Goal: Task Accomplishment & Management: Use online tool/utility

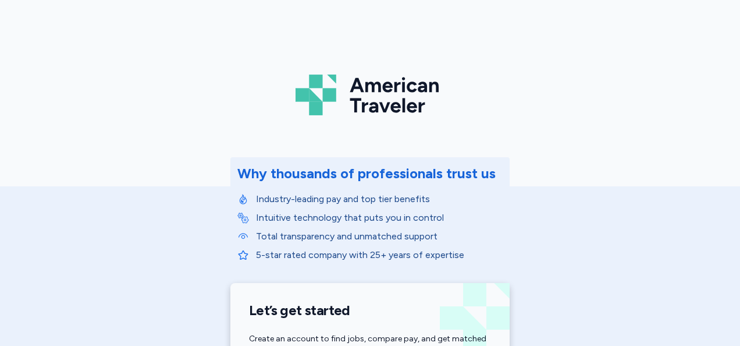
click at [595, 292] on div "American Traveler Why thousands of professionals trust us Industry-leading pay …" at bounding box center [370, 261] width 740 height 523
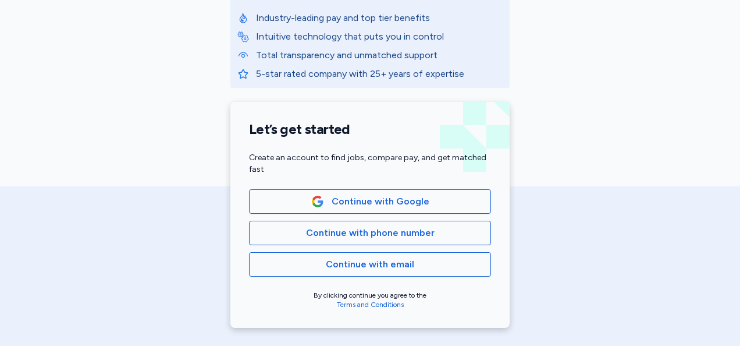
scroll to position [182, 0]
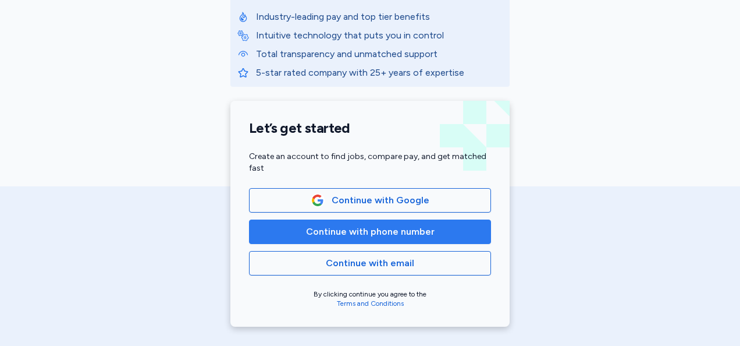
click at [367, 234] on span "Continue with phone number" at bounding box center [370, 232] width 129 height 14
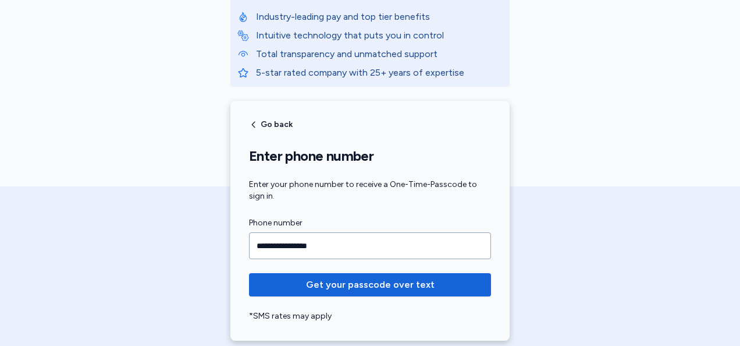
type input "**********"
click at [249, 273] on button "Get your passcode over text" at bounding box center [370, 284] width 242 height 23
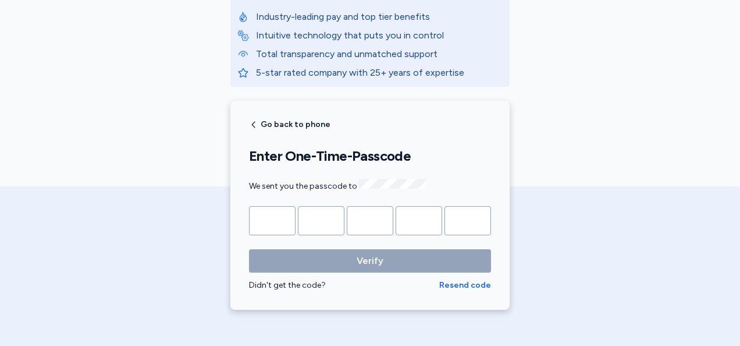
type input "*"
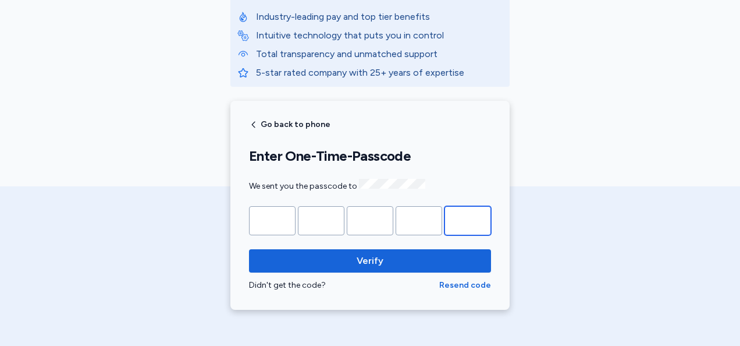
type input "*"
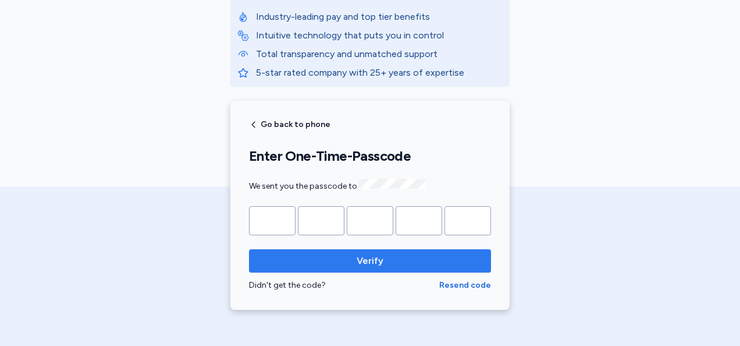
click at [391, 265] on button "Verify" at bounding box center [370, 260] width 242 height 23
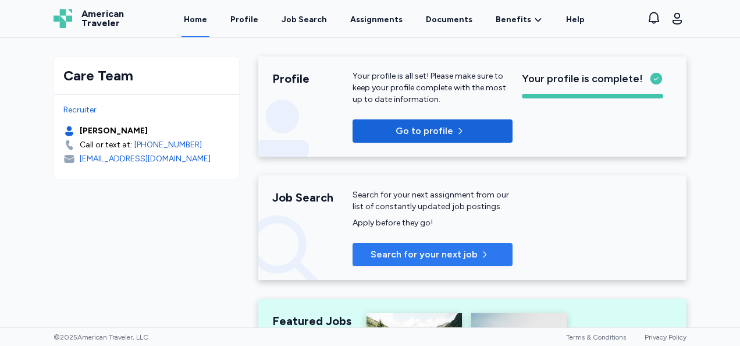
click at [371, 257] on span "Search for your next job" at bounding box center [424, 254] width 107 height 14
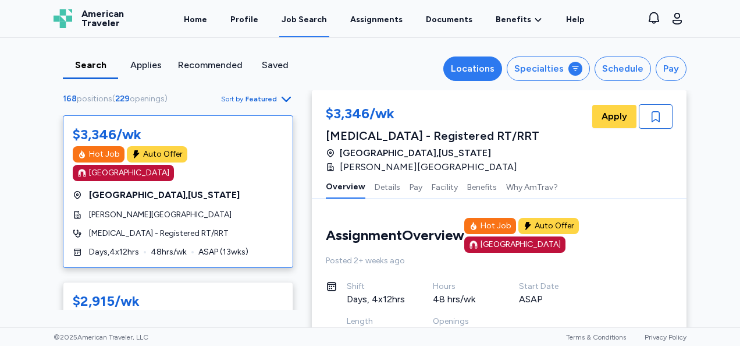
click at [480, 70] on div "Locations" at bounding box center [473, 69] width 44 height 14
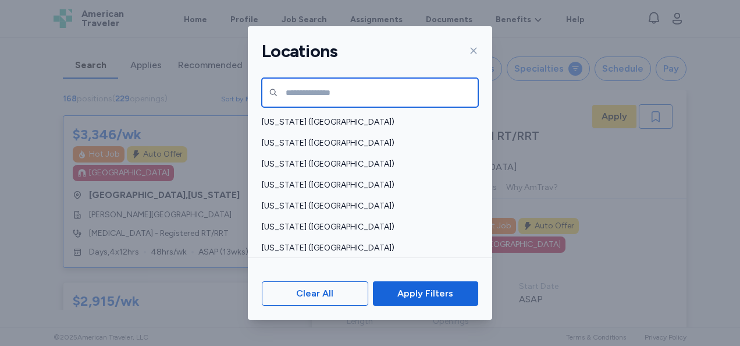
click at [406, 83] on input "text" at bounding box center [370, 92] width 217 height 29
type input "*******"
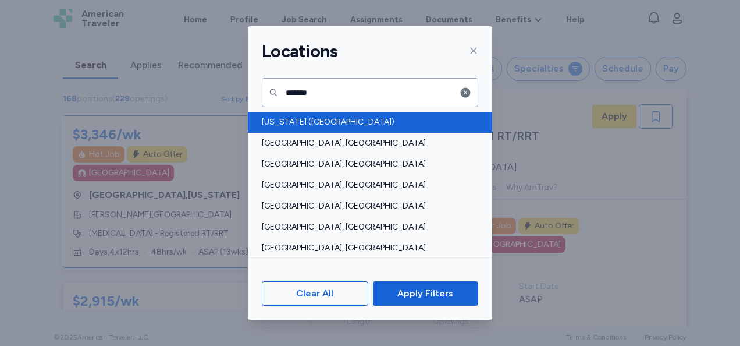
click at [303, 118] on span "[US_STATE] ([GEOGRAPHIC_DATA])" at bounding box center [367, 122] width 210 height 12
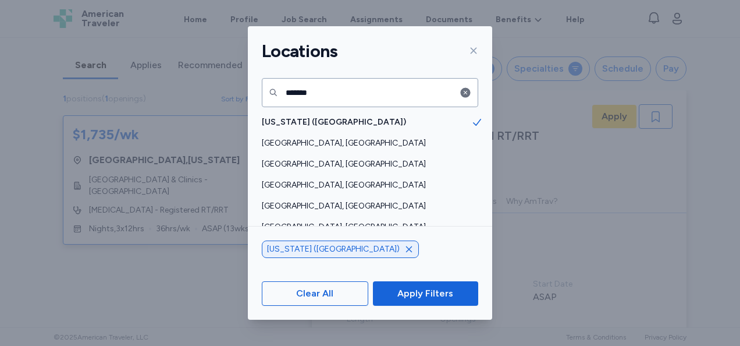
scroll to position [1, 0]
click at [432, 298] on span "Apply Filters" at bounding box center [426, 293] width 56 height 14
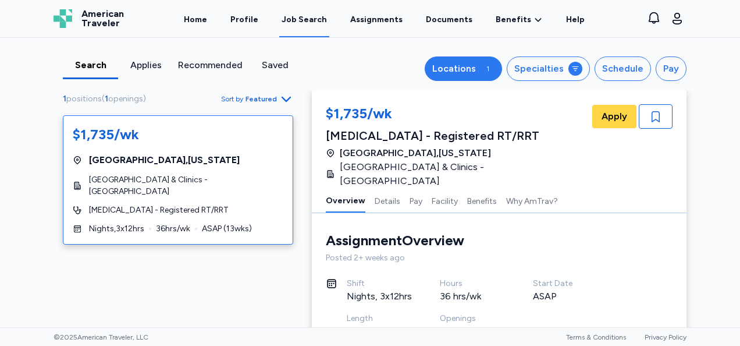
click at [465, 61] on button "Locations 1" at bounding box center [463, 68] width 77 height 24
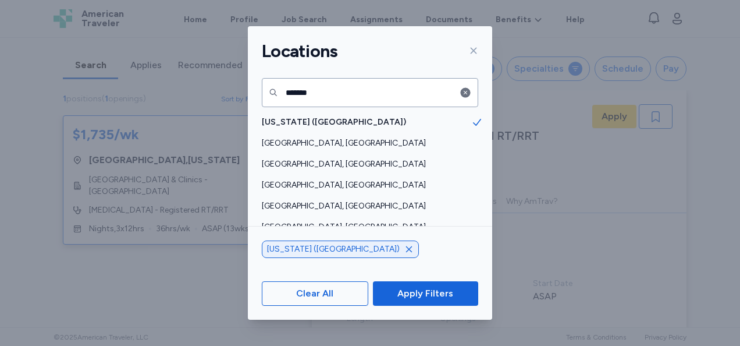
click at [471, 97] on div at bounding box center [469, 92] width 19 height 29
click at [463, 93] on icon "button" at bounding box center [466, 93] width 10 height 10
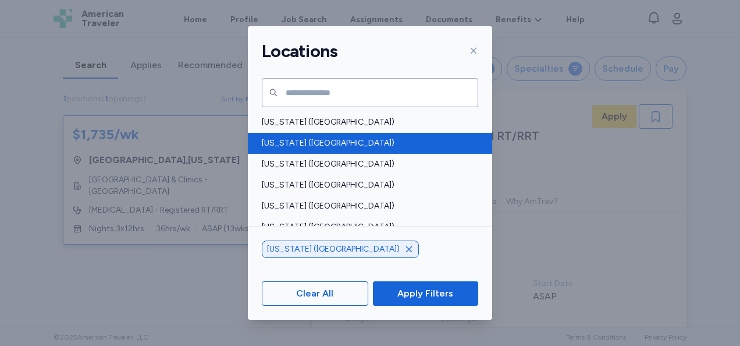
click at [348, 152] on div "[US_STATE] ([GEOGRAPHIC_DATA])" at bounding box center [370, 143] width 244 height 21
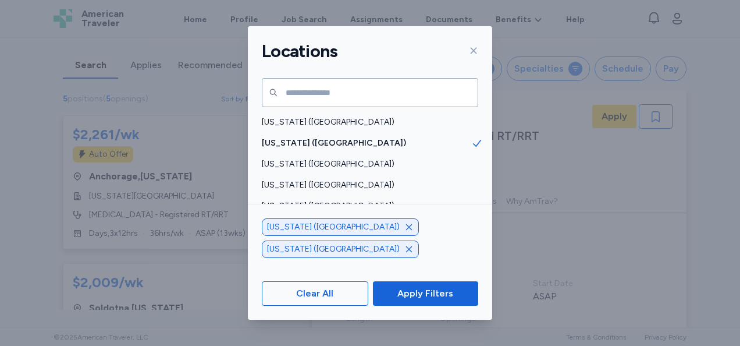
click at [406, 230] on icon "button" at bounding box center [409, 227] width 6 height 6
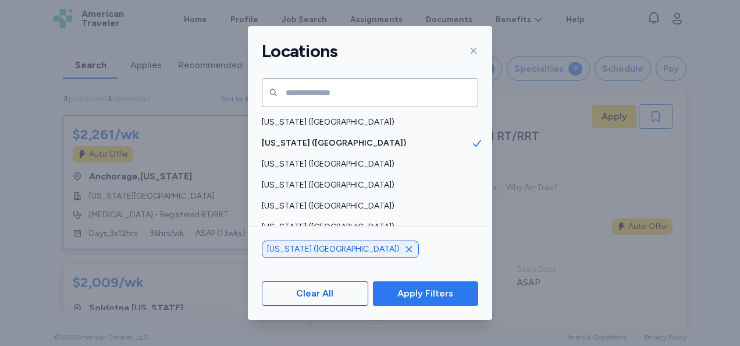
click at [414, 290] on span "Apply Filters" at bounding box center [426, 293] width 56 height 14
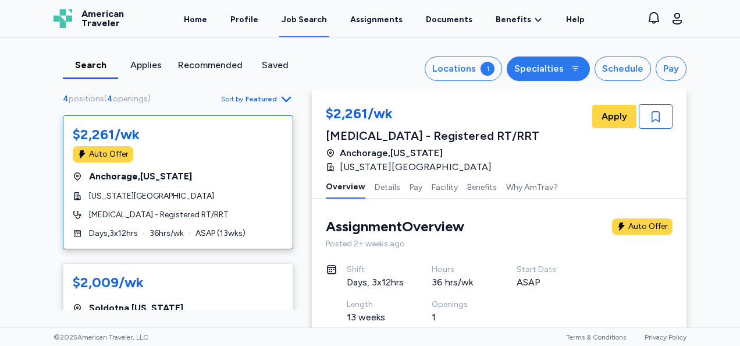
click at [548, 67] on div "Specialties" at bounding box center [539, 69] width 49 height 14
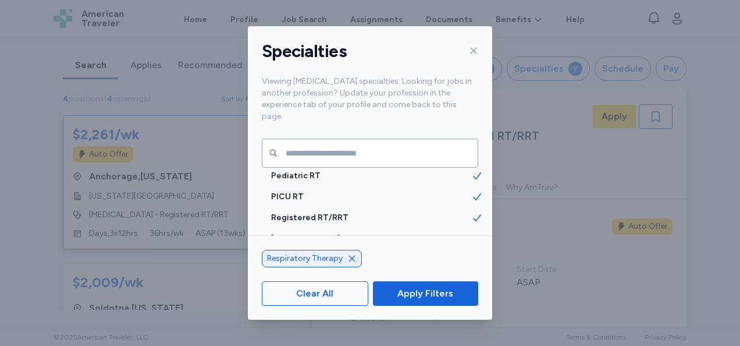
scroll to position [70, 0]
click at [474, 53] on icon at bounding box center [473, 50] width 9 height 9
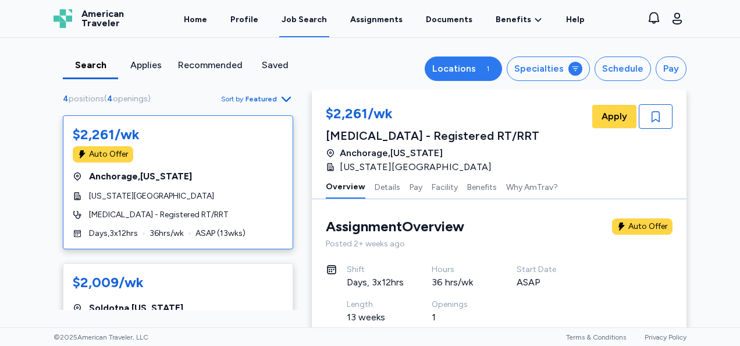
click at [473, 71] on div "Locations" at bounding box center [454, 69] width 44 height 14
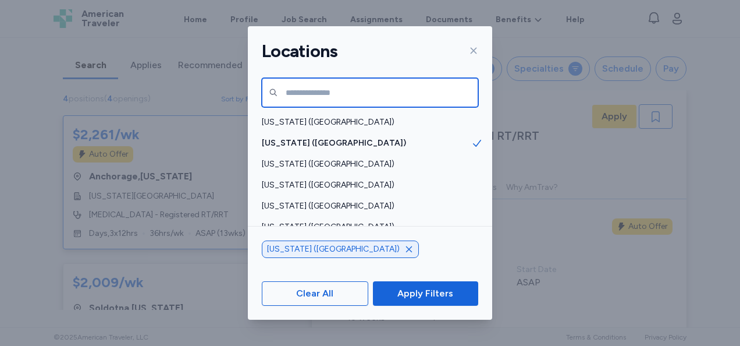
click at [317, 84] on input "text" at bounding box center [370, 92] width 217 height 29
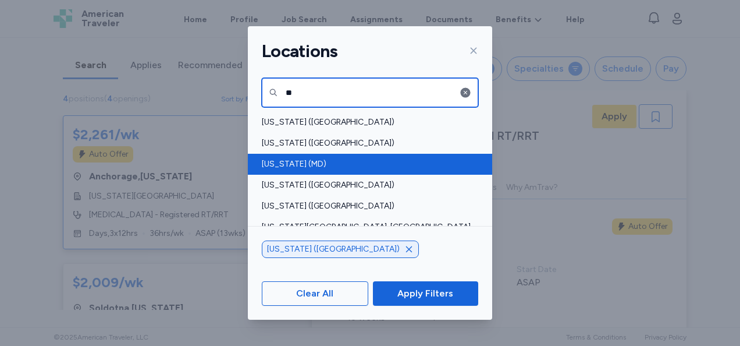
type input "**"
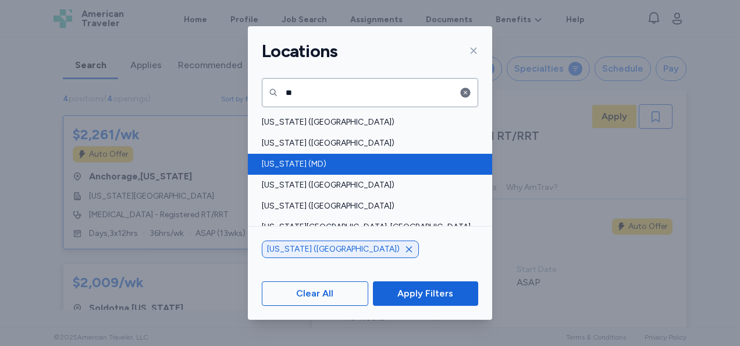
click at [316, 182] on span "[US_STATE] ([GEOGRAPHIC_DATA])" at bounding box center [367, 185] width 210 height 12
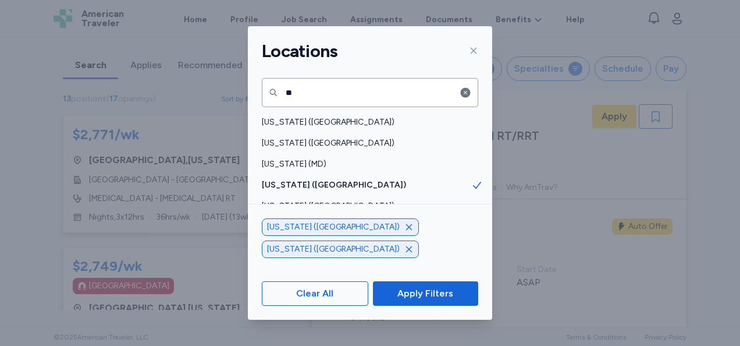
click at [405, 232] on icon "button" at bounding box center [409, 226] width 9 height 9
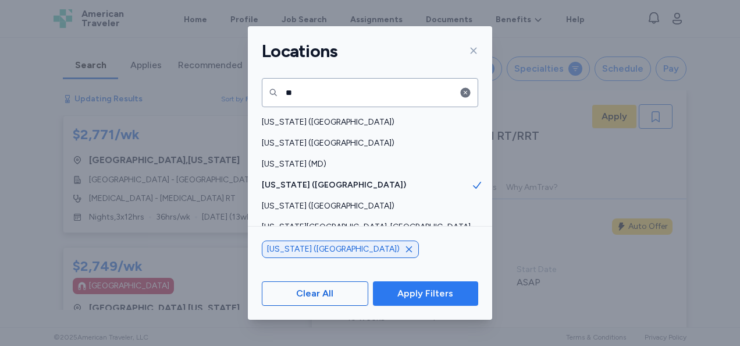
click at [413, 288] on span "Apply Filters" at bounding box center [426, 293] width 56 height 14
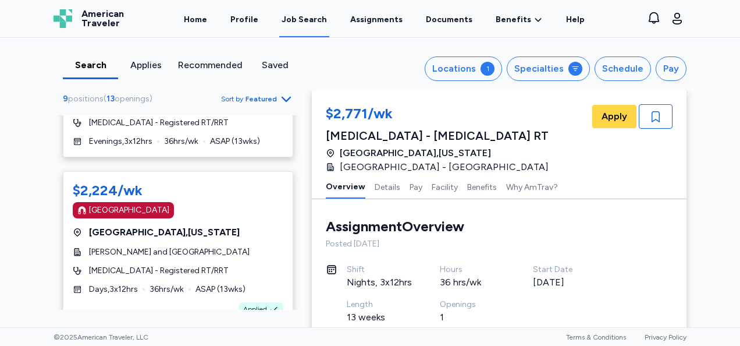
scroll to position [970, 0]
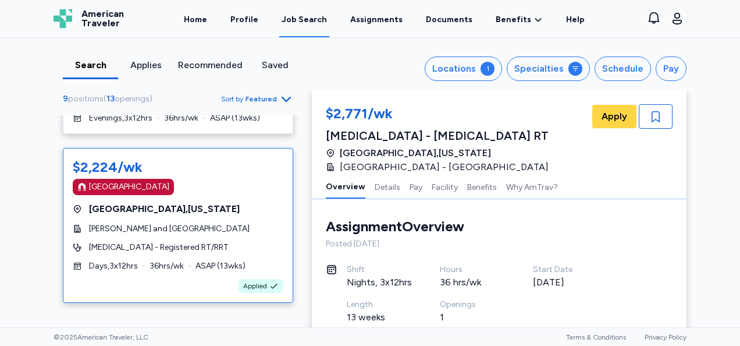
click at [137, 214] on span "[GEOGRAPHIC_DATA] , [US_STATE]" at bounding box center [164, 209] width 151 height 14
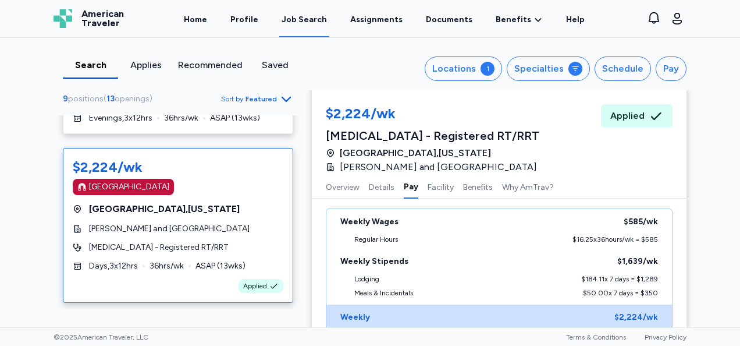
scroll to position [878, 0]
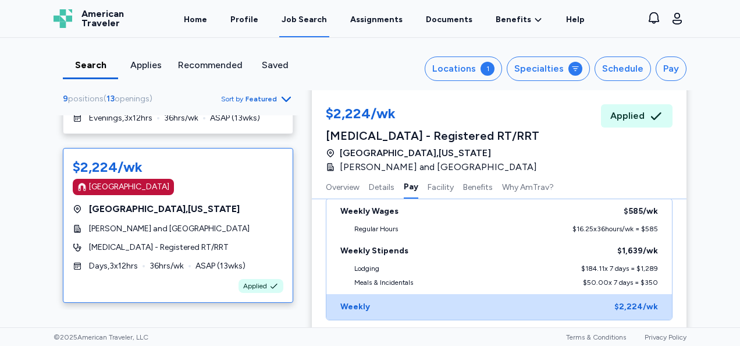
click at [106, 216] on span "[GEOGRAPHIC_DATA] , [US_STATE]" at bounding box center [164, 209] width 151 height 14
click at [98, 193] on div "[GEOGRAPHIC_DATA]" at bounding box center [129, 187] width 80 height 12
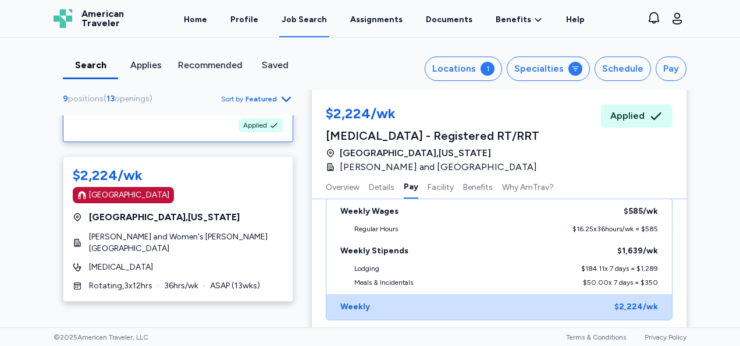
scroll to position [1133, 0]
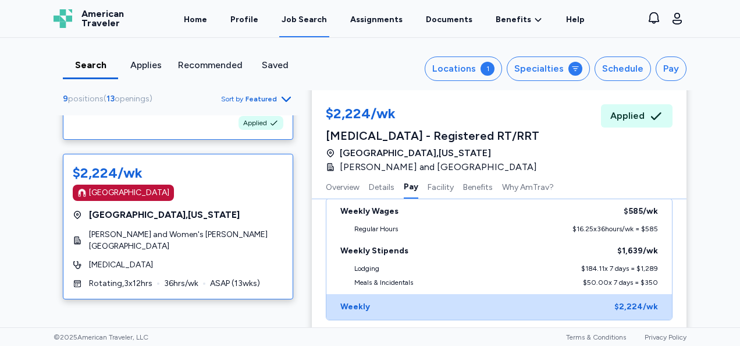
click at [106, 241] on span "[PERSON_NAME] and Women's [PERSON_NAME][GEOGRAPHIC_DATA]" at bounding box center [186, 240] width 194 height 23
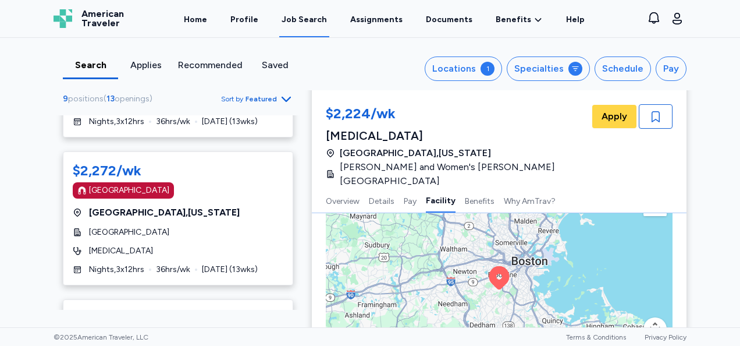
scroll to position [671, 0]
click at [132, 249] on div "$2,272/wk [GEOGRAPHIC_DATA] [GEOGRAPHIC_DATA] , [US_STATE] [GEOGRAPHIC_DATA] [M…" at bounding box center [178, 218] width 230 height 134
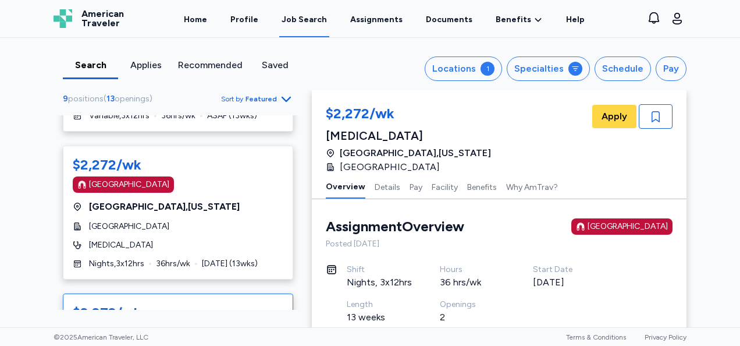
scroll to position [525, 0]
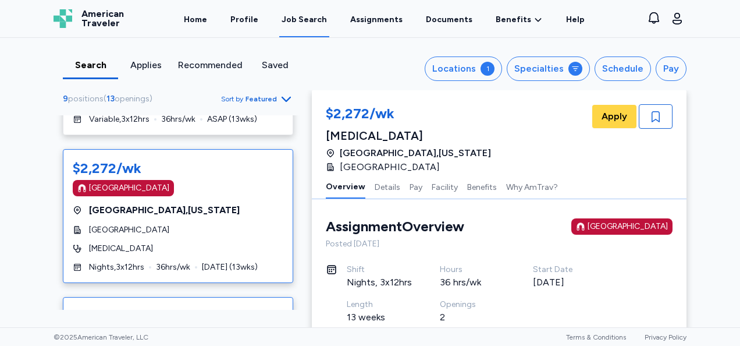
click at [136, 232] on div "$2,272/wk [GEOGRAPHIC_DATA] [GEOGRAPHIC_DATA] , [US_STATE] [GEOGRAPHIC_DATA] [M…" at bounding box center [178, 216] width 230 height 134
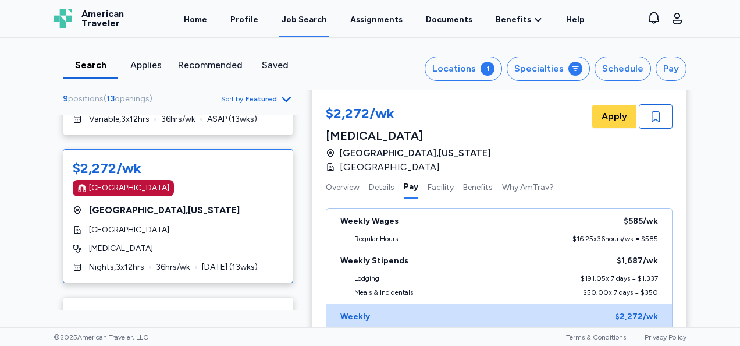
scroll to position [991, 0]
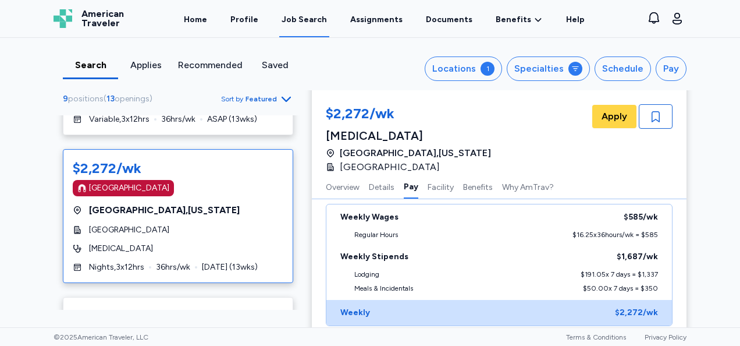
click at [98, 188] on div "$2,272/wk [GEOGRAPHIC_DATA]" at bounding box center [178, 177] width 211 height 37
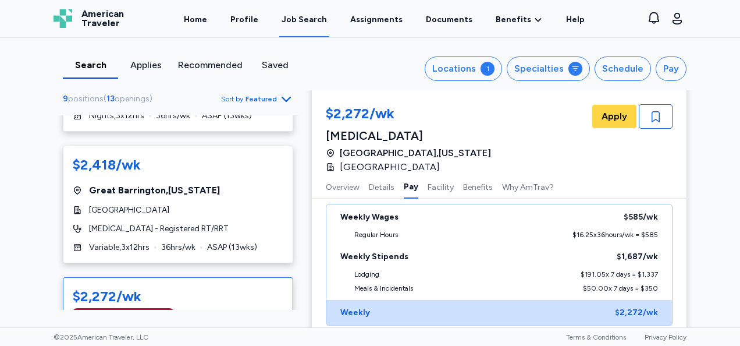
scroll to position [406, 0]
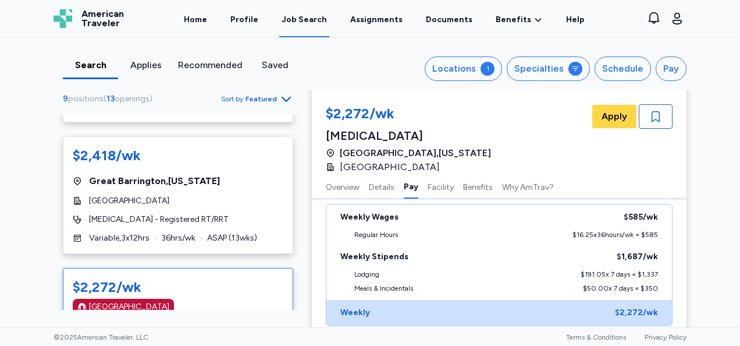
click at [153, 207] on div "[GEOGRAPHIC_DATA]" at bounding box center [178, 201] width 211 height 12
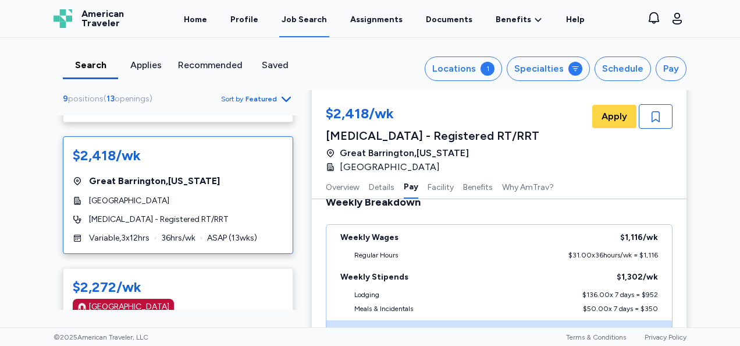
scroll to position [844, 0]
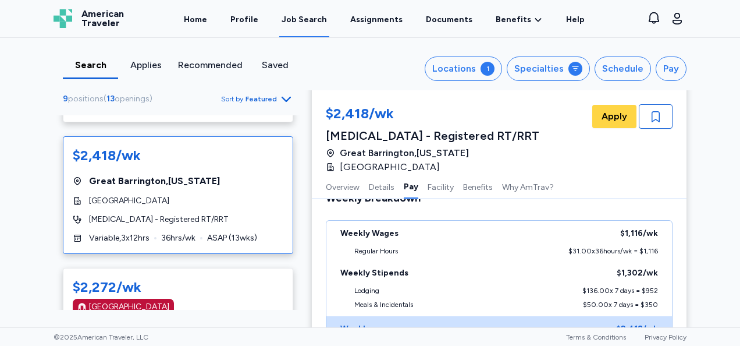
click at [101, 181] on div "$2,418/wk [GEOGRAPHIC_DATA] , [US_STATE] [GEOGRAPHIC_DATA] [MEDICAL_DATA] - Reg…" at bounding box center [178, 195] width 230 height 118
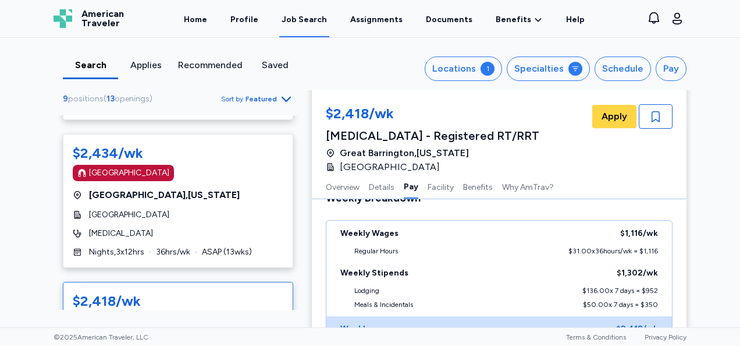
scroll to position [260, 0]
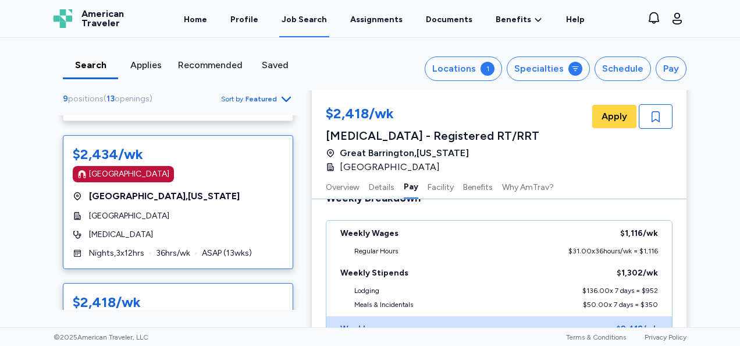
click at [102, 235] on div "$2,434/wk [GEOGRAPHIC_DATA] [GEOGRAPHIC_DATA] , [US_STATE][GEOGRAPHIC_DATA] [ME…" at bounding box center [178, 202] width 230 height 134
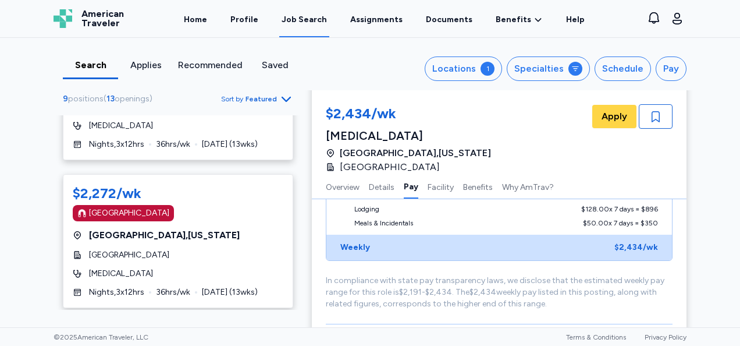
scroll to position [648, 0]
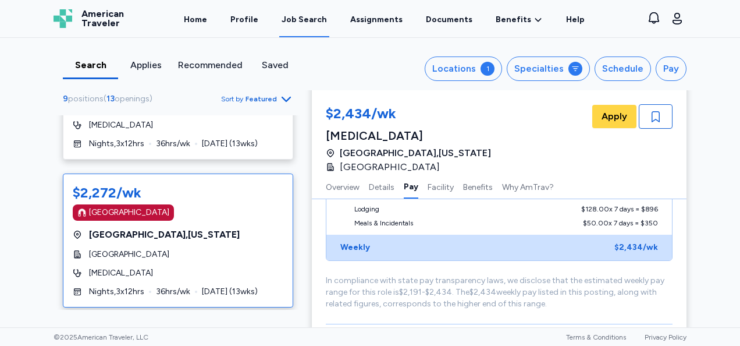
click at [108, 269] on div "$2,272/wk [GEOGRAPHIC_DATA] [GEOGRAPHIC_DATA] , [US_STATE] [GEOGRAPHIC_DATA] [M…" at bounding box center [178, 240] width 230 height 134
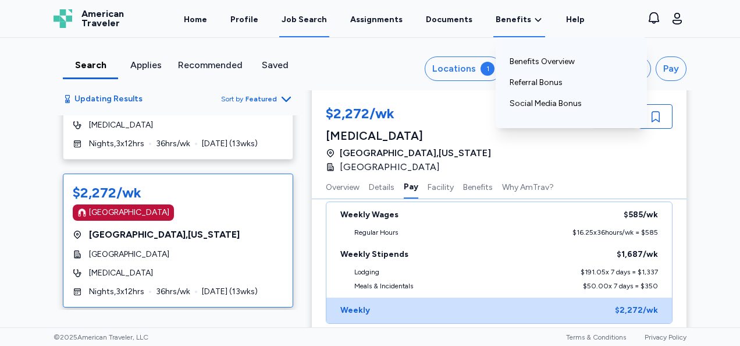
scroll to position [501, 0]
